Goal: Task Accomplishment & Management: Use online tool/utility

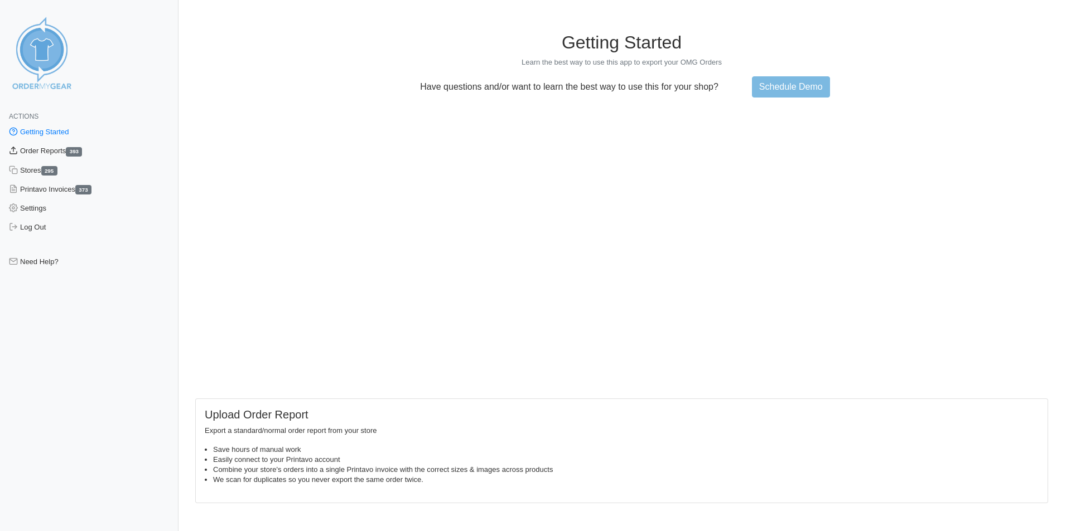
click at [41, 147] on link "Order Reports 393" at bounding box center [89, 151] width 178 height 19
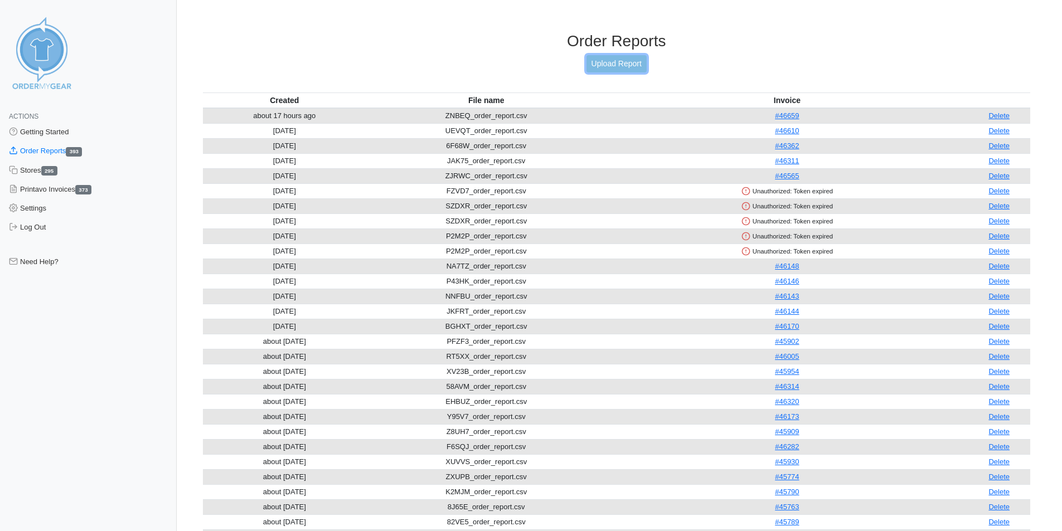
click at [636, 66] on link "Upload Report" at bounding box center [617, 63] width 60 height 17
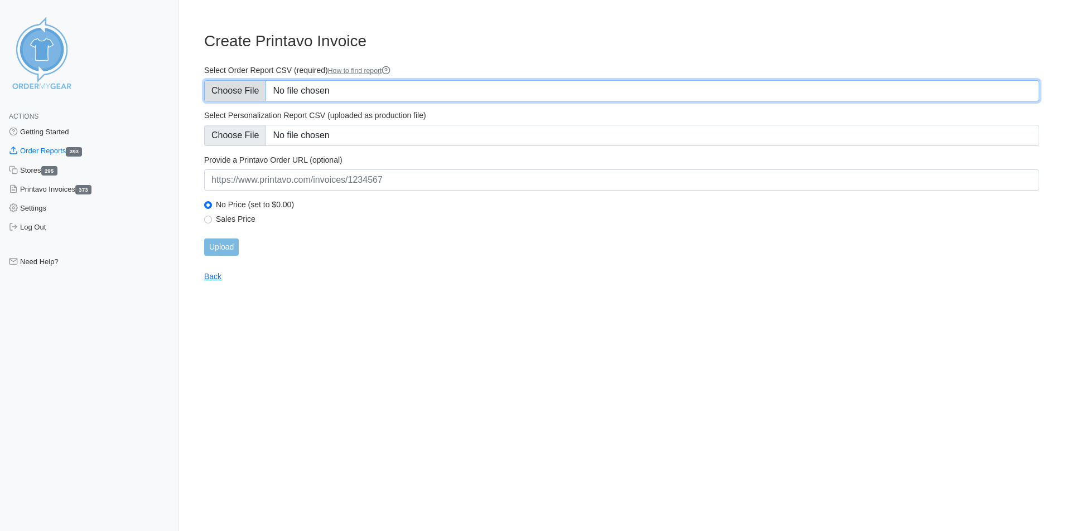
click at [253, 83] on input "Select Order Report CSV (required) How to find report" at bounding box center [621, 90] width 835 height 21
type input "C:\fakepath\YXXR7_order_report.csv"
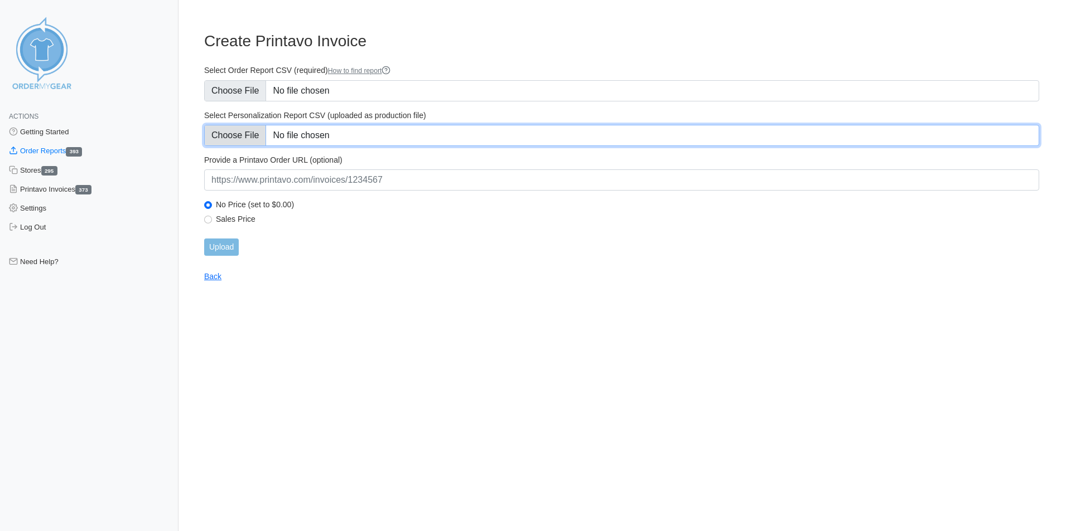
click at [237, 130] on input "Select Personalization Report CSV (uploaded as production file)" at bounding box center [621, 135] width 835 height 21
type input "C:\fakepath\YXXR7_personalization_report.csv"
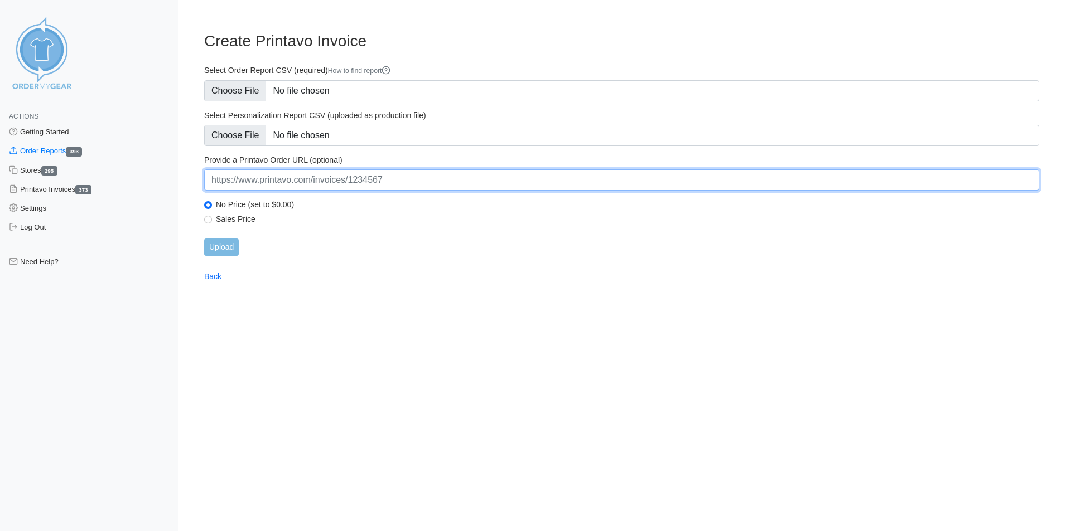
click at [360, 186] on input "url" at bounding box center [621, 180] width 835 height 21
click at [294, 178] on input "url" at bounding box center [621, 180] width 835 height 21
paste input "https://www.printavo.com/invoices/20016867"
type input "https://www.printavo.com/invoices/20016867"
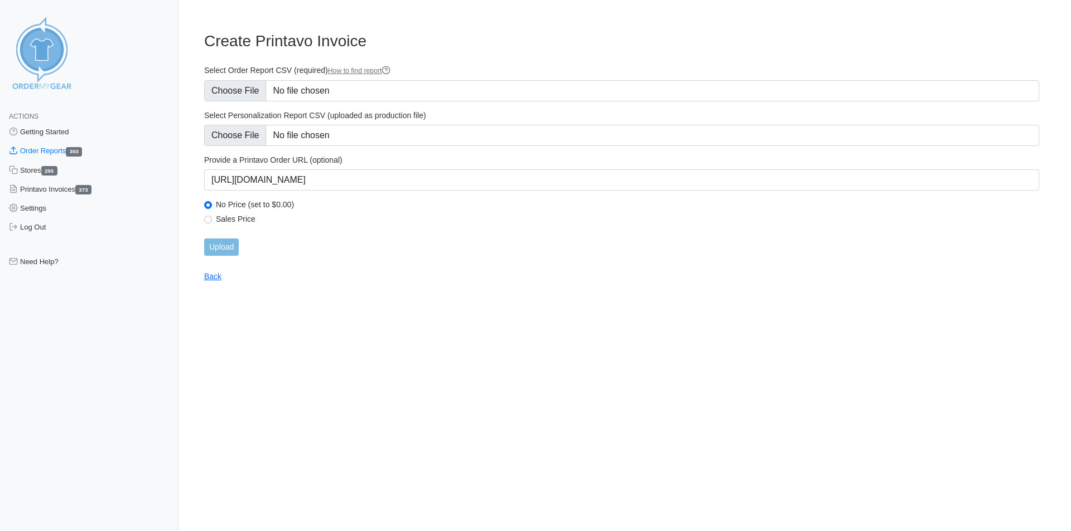
click at [268, 300] on html "Actions Getting Started Order Reports 393 Stores 295 Printavo Invoices 373 Sett…" at bounding box center [535, 150] width 1071 height 300
click at [235, 247] on input "Upload" at bounding box center [221, 247] width 35 height 17
